Goal: Transaction & Acquisition: Purchase product/service

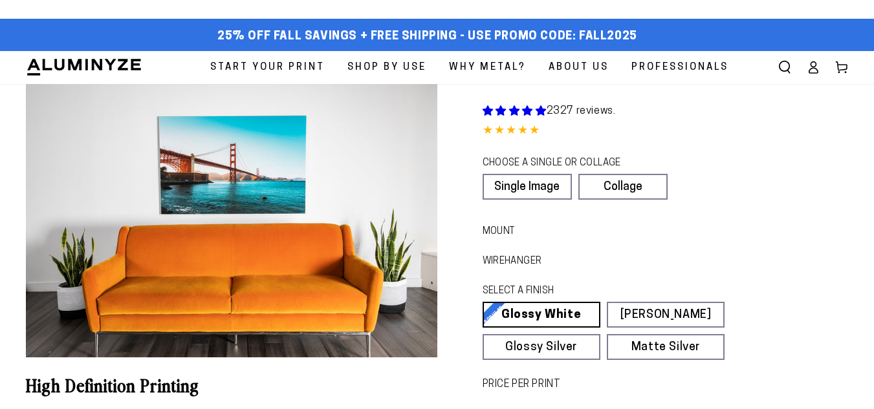
select select "**********"
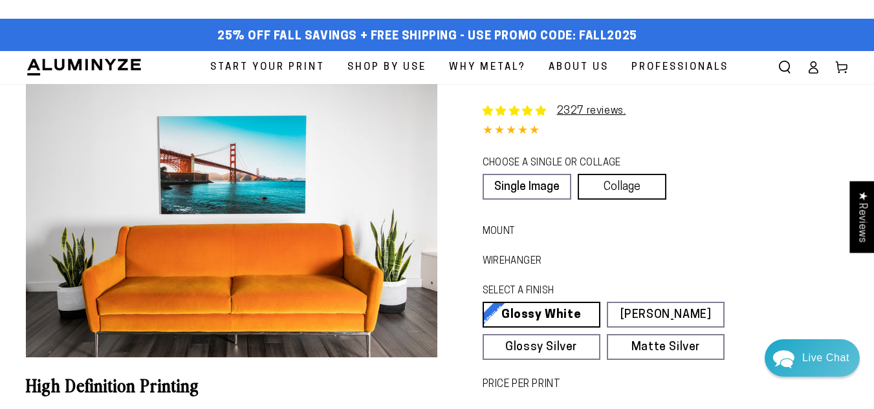
click at [608, 179] on link "Collage" at bounding box center [622, 187] width 89 height 26
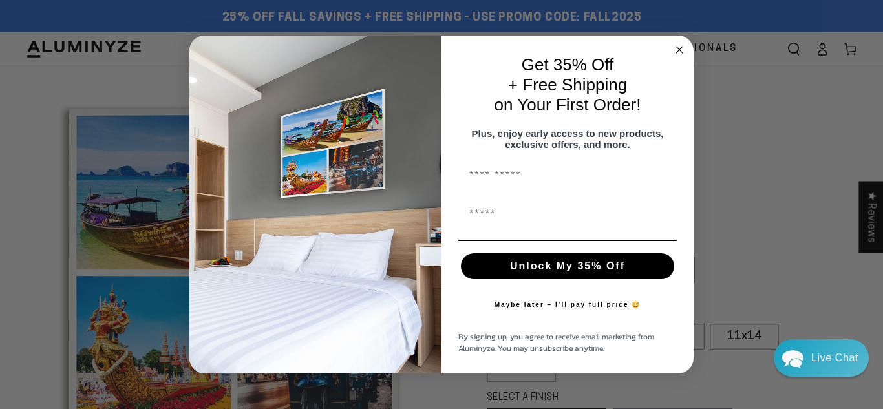
click at [680, 47] on icon "Close dialog" at bounding box center [679, 50] width 6 height 6
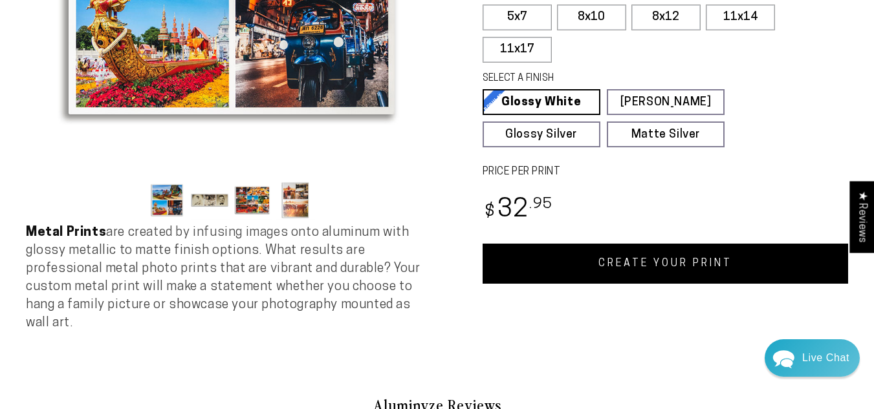
scroll to position [294, 0]
